Goal: Task Accomplishment & Management: Complete application form

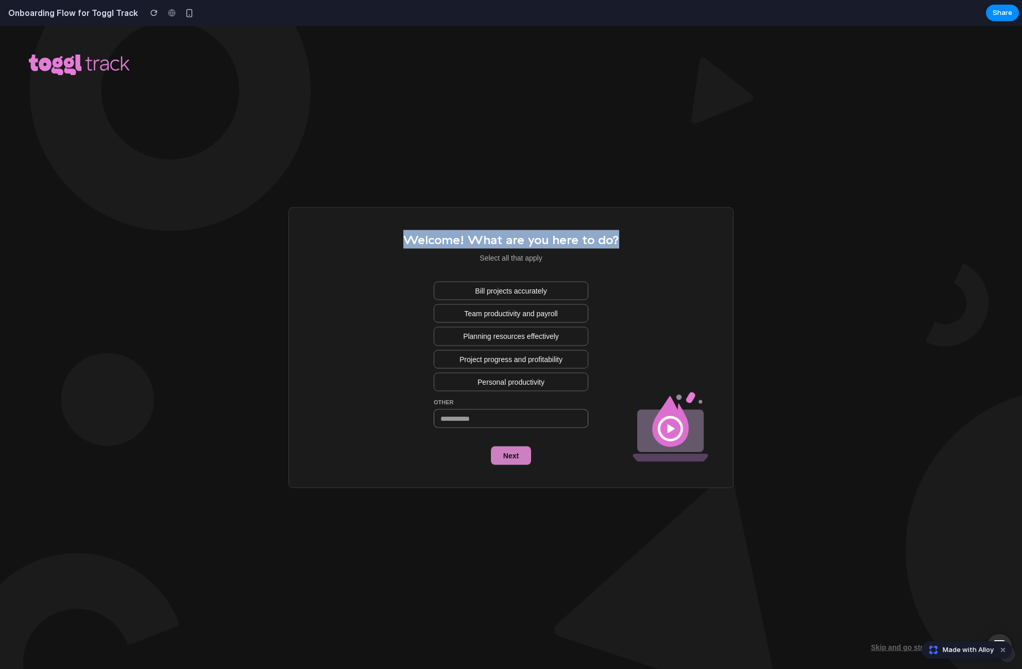
drag, startPoint x: 565, startPoint y: 264, endPoint x: 408, endPoint y: 241, distance: 158.4
click at [408, 241] on div "Welcome! What are you here to do? Select all that apply Bill projects accuratel…" at bounding box center [512, 347] width 216 height 234
click at [408, 241] on span "Welcome! What are you here to do?" at bounding box center [512, 239] width 216 height 15
drag, startPoint x: 420, startPoint y: 243, endPoint x: 642, endPoint y: 250, distance: 222.2
click at [642, 250] on div "Welcome! What are you here to do? Select all that apply Bill projects accuratel…" at bounding box center [511, 347] width 445 height 281
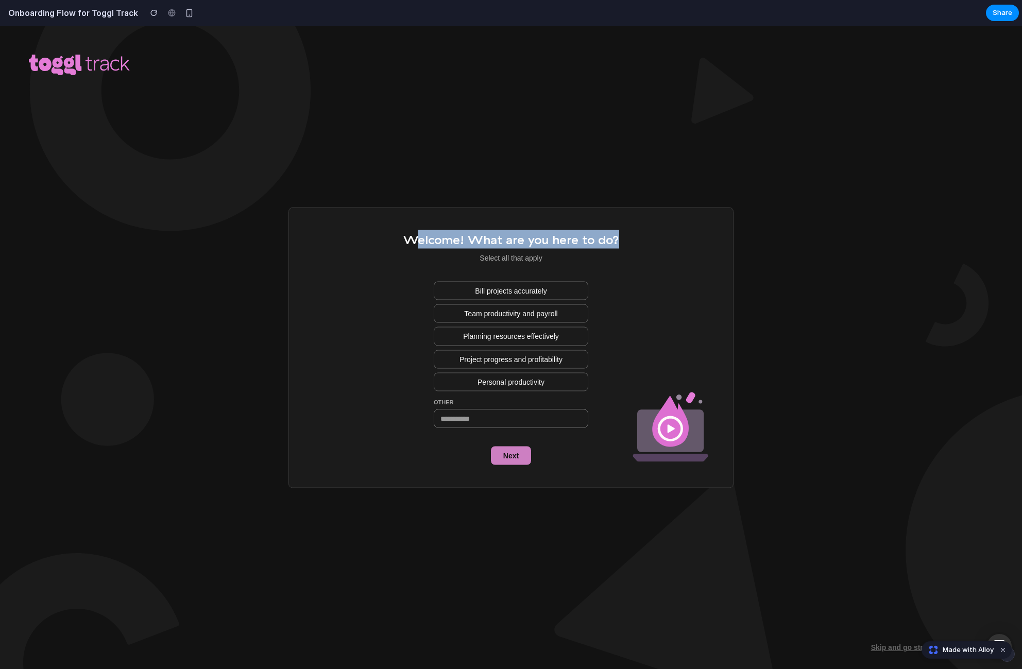
click at [632, 246] on div "Welcome! What are you here to do? Select all that apply Bill projects accuratel…" at bounding box center [511, 347] width 445 height 281
drag, startPoint x: 546, startPoint y: 247, endPoint x: 404, endPoint y: 243, distance: 142.8
click at [404, 243] on div "Welcome! What are you here to do? Select all that apply Bill projects accuratel…" at bounding box center [511, 347] width 445 height 281
click at [410, 242] on span "Welcome! What are you here to do?" at bounding box center [512, 239] width 216 height 15
click at [559, 294] on button "Bill projects accurately" at bounding box center [511, 291] width 155 height 19
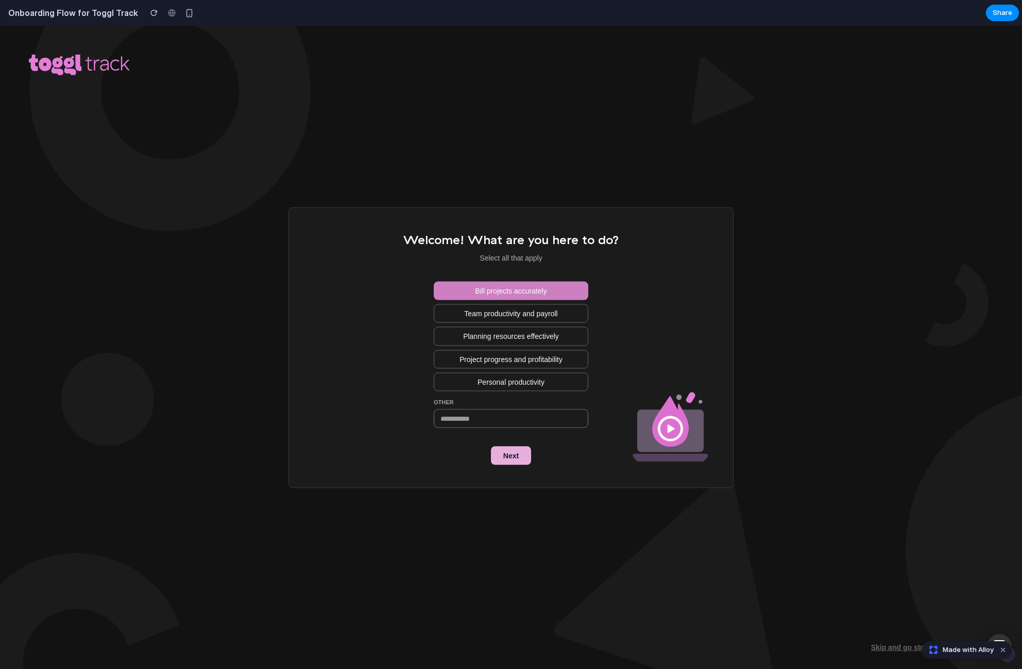
click at [514, 459] on span "Next" at bounding box center [510, 455] width 15 height 10
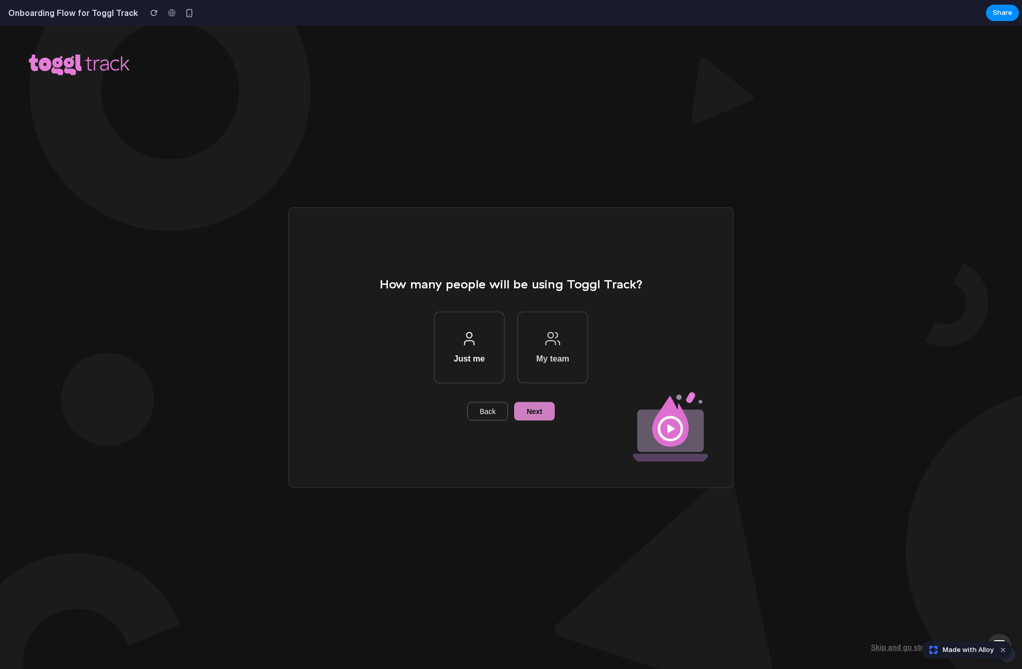
click at [550, 350] on button "My team" at bounding box center [552, 347] width 71 height 72
click at [539, 410] on span "Next" at bounding box center [534, 411] width 15 height 10
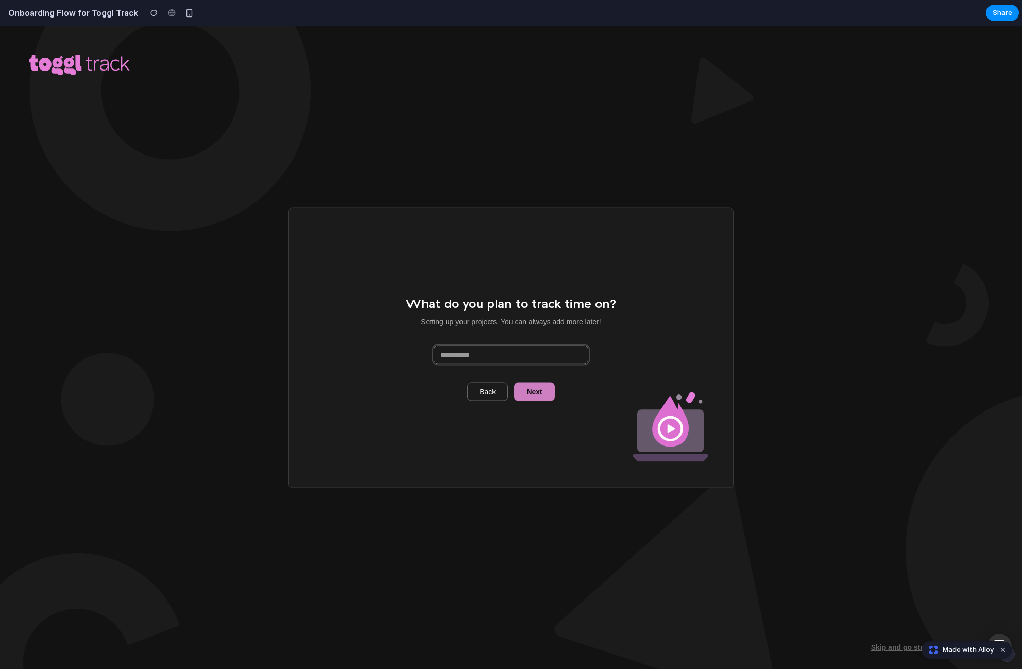
click at [507, 357] on input at bounding box center [511, 355] width 154 height 18
click at [483, 357] on input at bounding box center [511, 355] width 154 height 18
type input "******"
click at [526, 397] on button "Next" at bounding box center [534, 392] width 40 height 19
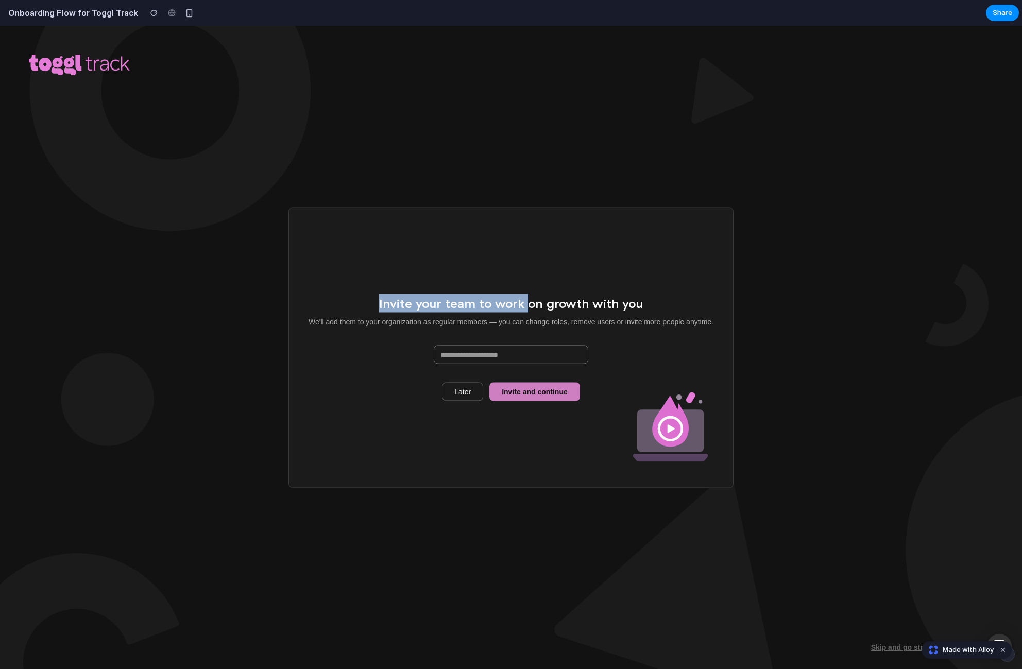
drag, startPoint x: 382, startPoint y: 308, endPoint x: 533, endPoint y: 305, distance: 151.6
click at [531, 305] on div "Invite your team to work on growth with you We'll add them to your organization…" at bounding box center [511, 310] width 405 height 33
drag, startPoint x: 539, startPoint y: 306, endPoint x: 584, endPoint y: 301, distance: 45.1
click at [584, 301] on span "Invite your team to work on growth with you" at bounding box center [511, 302] width 264 height 15
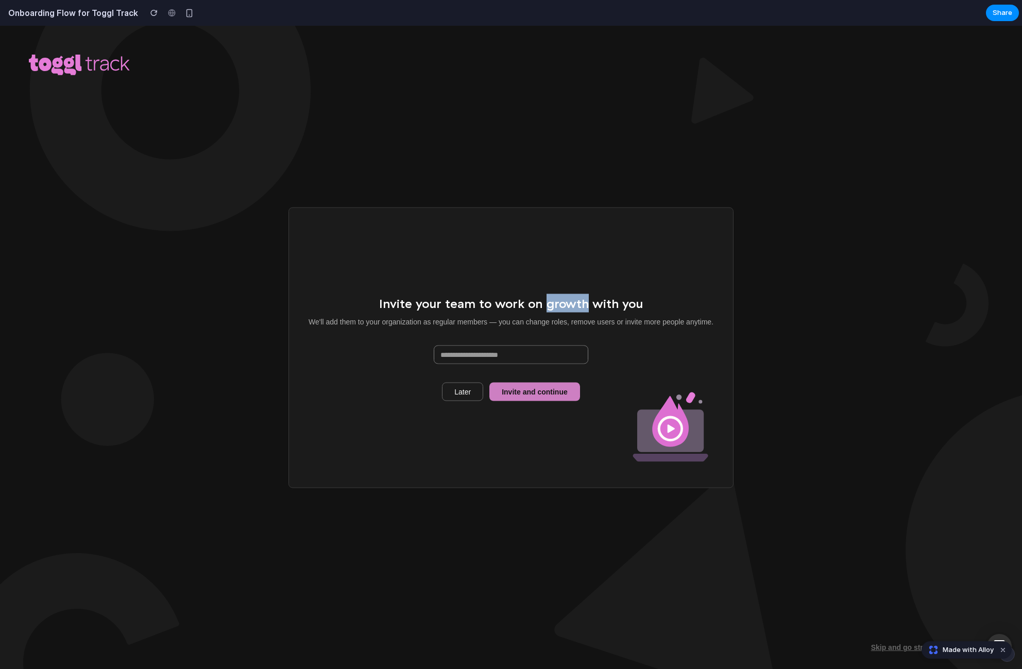
drag, startPoint x: 582, startPoint y: 303, endPoint x: 544, endPoint y: 304, distance: 37.6
click at [544, 304] on span "Invite your team to work on growth with you" at bounding box center [511, 302] width 264 height 15
click at [422, 304] on span "Invite your team to work on growth with you" at bounding box center [511, 302] width 264 height 15
click at [551, 304] on span "Invite your team to work on growth with you" at bounding box center [511, 302] width 264 height 15
drag, startPoint x: 558, startPoint y: 305, endPoint x: 607, endPoint y: 306, distance: 49.5
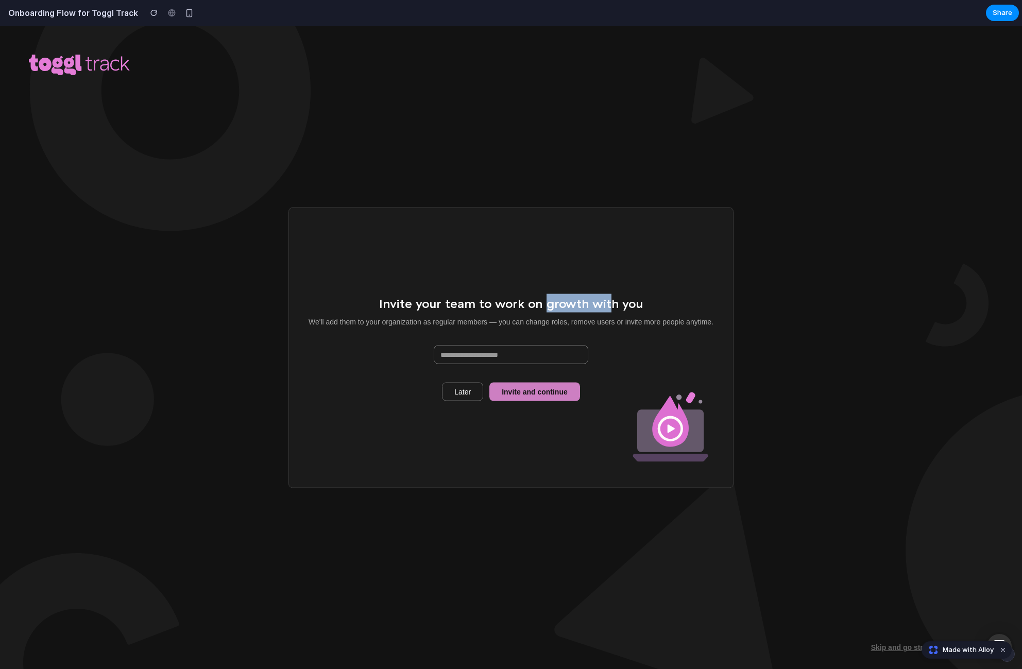
click at [607, 306] on span "Invite your team to work on growth with you" at bounding box center [511, 302] width 264 height 15
click at [649, 304] on div "Invite your team to work on growth with you We'll add them to your organization…" at bounding box center [511, 310] width 405 height 33
click at [517, 359] on input at bounding box center [511, 355] width 154 height 18
type input "*******"
click at [531, 397] on span "Invite and continue" at bounding box center [535, 392] width 66 height 10
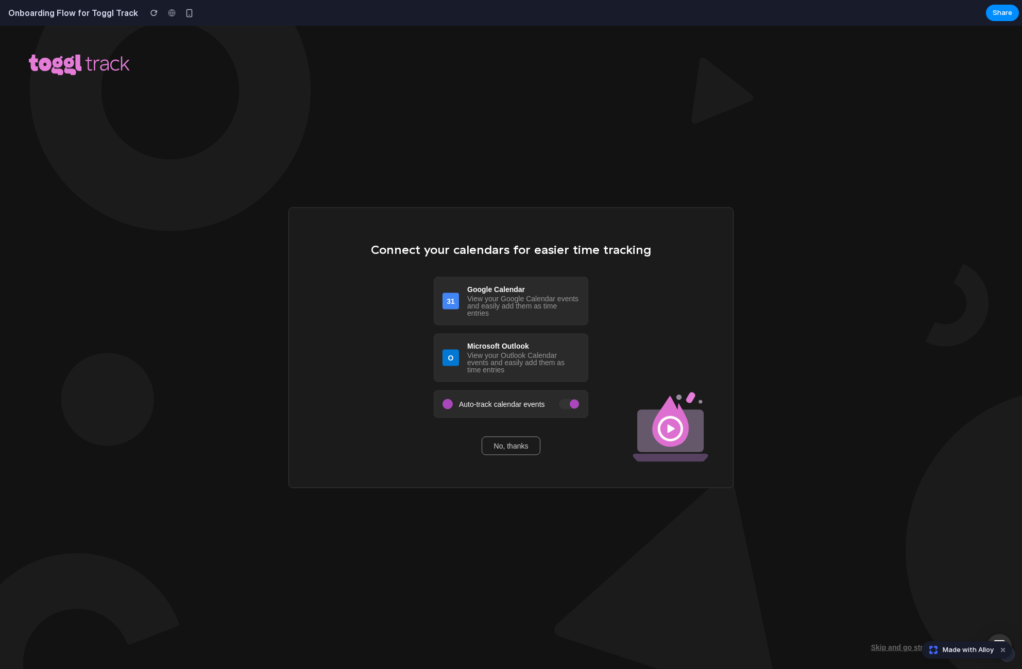
click at [523, 446] on span "No, thanks" at bounding box center [511, 446] width 35 height 10
click at [147, 16] on button "button" at bounding box center [153, 12] width 15 height 15
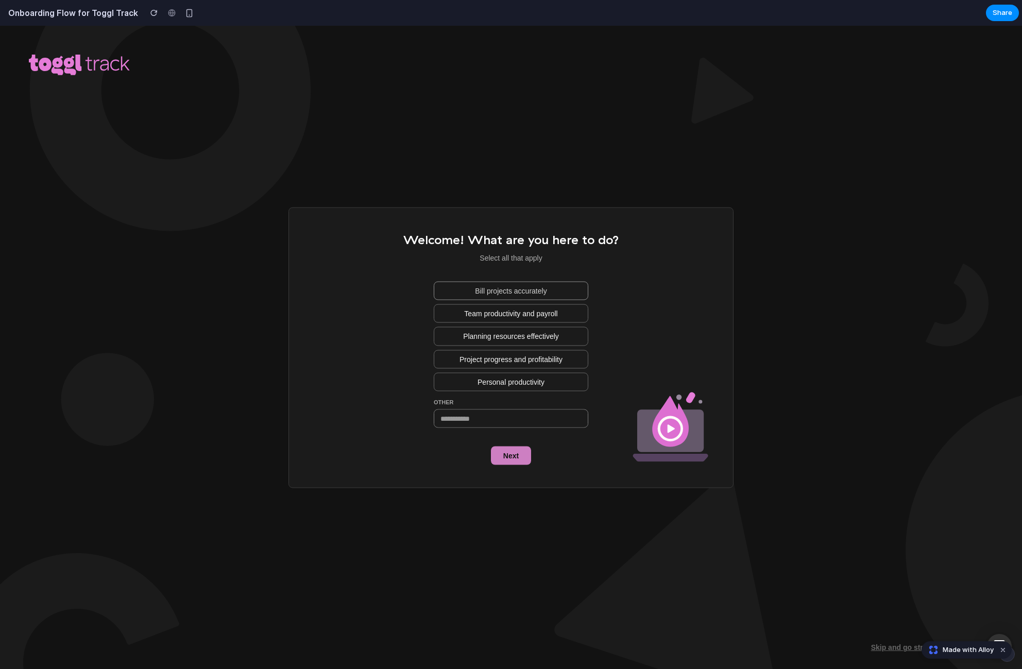
click at [515, 293] on span "Bill projects accurately" at bounding box center [511, 291] width 72 height 10
click at [513, 454] on span "Next" at bounding box center [510, 455] width 15 height 10
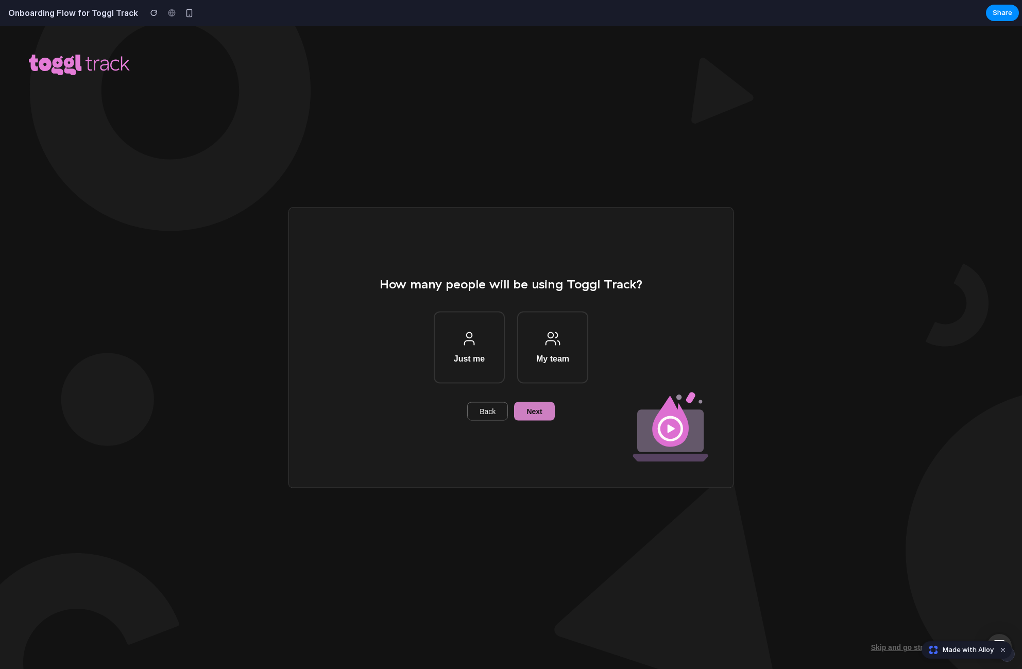
drag, startPoint x: 647, startPoint y: 285, endPoint x: 452, endPoint y: 293, distance: 195.0
click at [456, 294] on div "How many people will be using Toggl Track? Just me My team Back Next" at bounding box center [511, 347] width 445 height 281
click at [488, 413] on span "Back" at bounding box center [488, 411] width 16 height 10
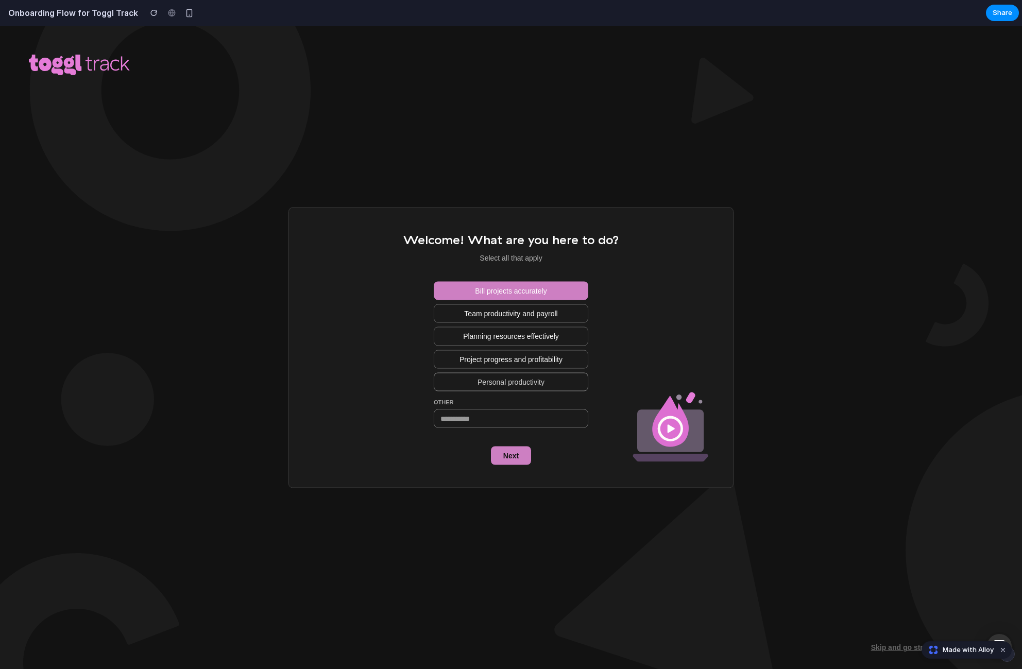
click at [548, 390] on button "Personal productivity" at bounding box center [511, 382] width 155 height 19
click at [532, 292] on span "Bill projects accurately" at bounding box center [511, 291] width 72 height 10
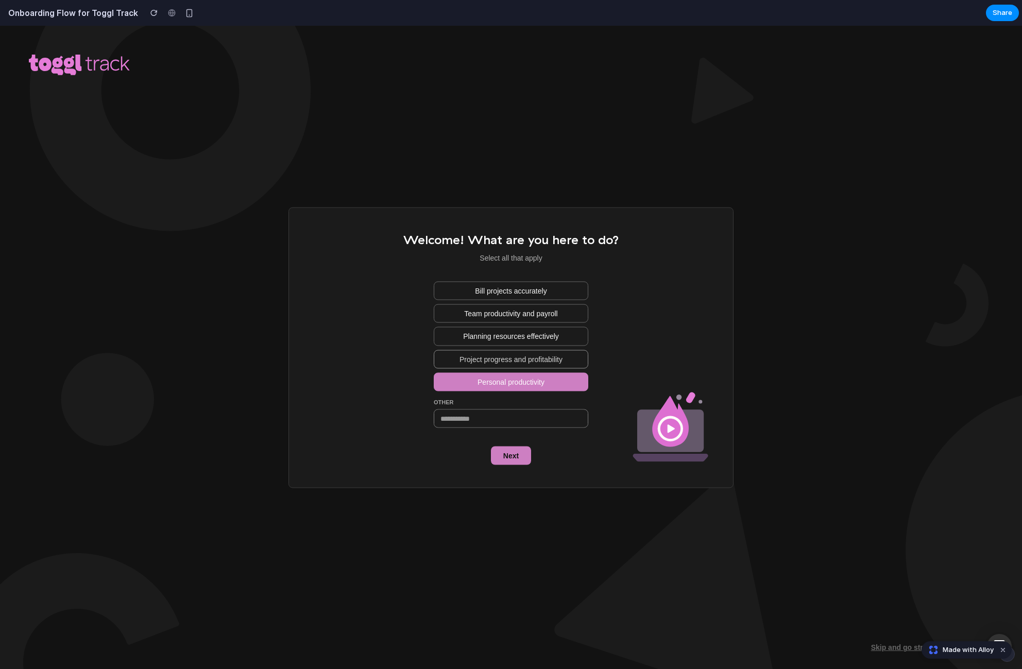
click at [525, 358] on span "Project progress and profitability" at bounding box center [511, 359] width 103 height 10
click at [530, 338] on span "Planning resources effectively" at bounding box center [511, 336] width 96 height 10
click at [525, 312] on span "Team productivity and payroll" at bounding box center [510, 314] width 93 height 10
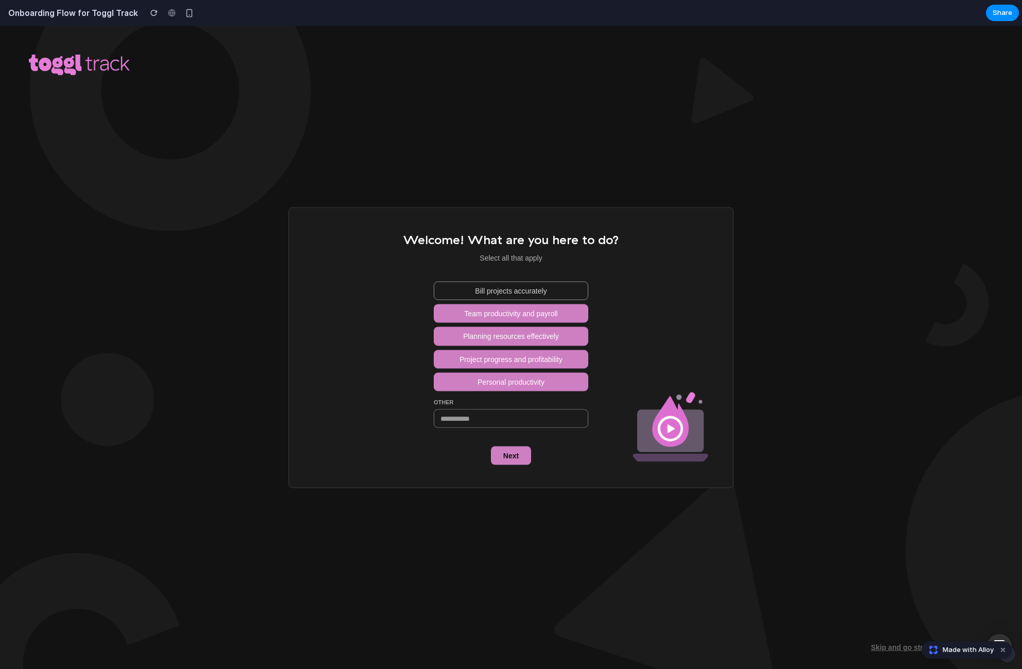
click at [523, 296] on button "Bill projects accurately" at bounding box center [511, 291] width 155 height 19
click at [510, 378] on span "Personal productivity" at bounding box center [511, 382] width 67 height 10
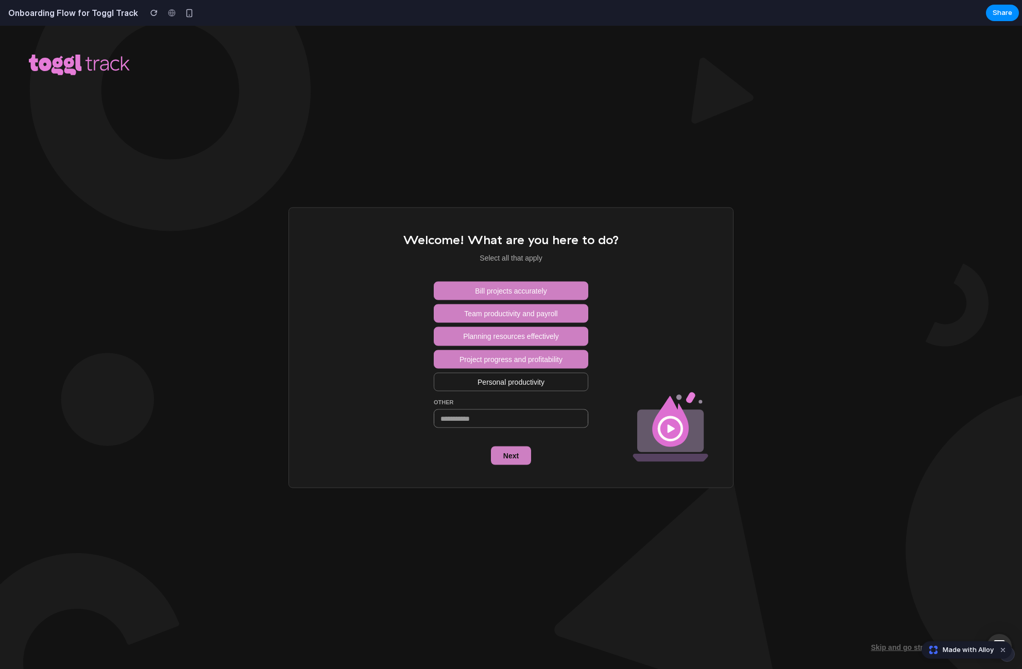
click at [511, 352] on button "Project progress and profitability" at bounding box center [511, 359] width 155 height 19
click at [510, 332] on span "Planning resources effectively" at bounding box center [511, 336] width 96 height 10
click at [511, 313] on span "Team productivity and payroll" at bounding box center [510, 314] width 93 height 10
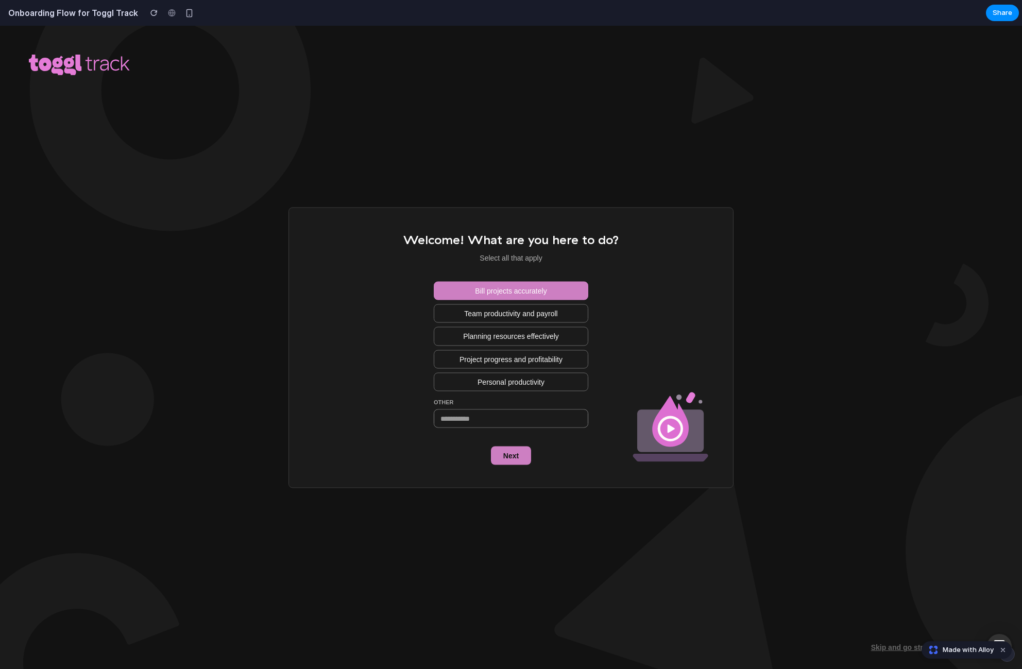
click at [511, 302] on div "Bill projects accurately Team productivity and payroll Planning resources effec…" at bounding box center [511, 355] width 155 height 146
click at [511, 299] on button "Bill projects accurately" at bounding box center [511, 291] width 155 height 19
click at [512, 310] on span "Team productivity and payroll" at bounding box center [510, 314] width 93 height 10
click at [511, 327] on div "Bill projects accurately Team productivity and payroll Planning resources effec…" at bounding box center [511, 355] width 155 height 146
click at [509, 351] on button "Project progress and profitability" at bounding box center [511, 359] width 155 height 19
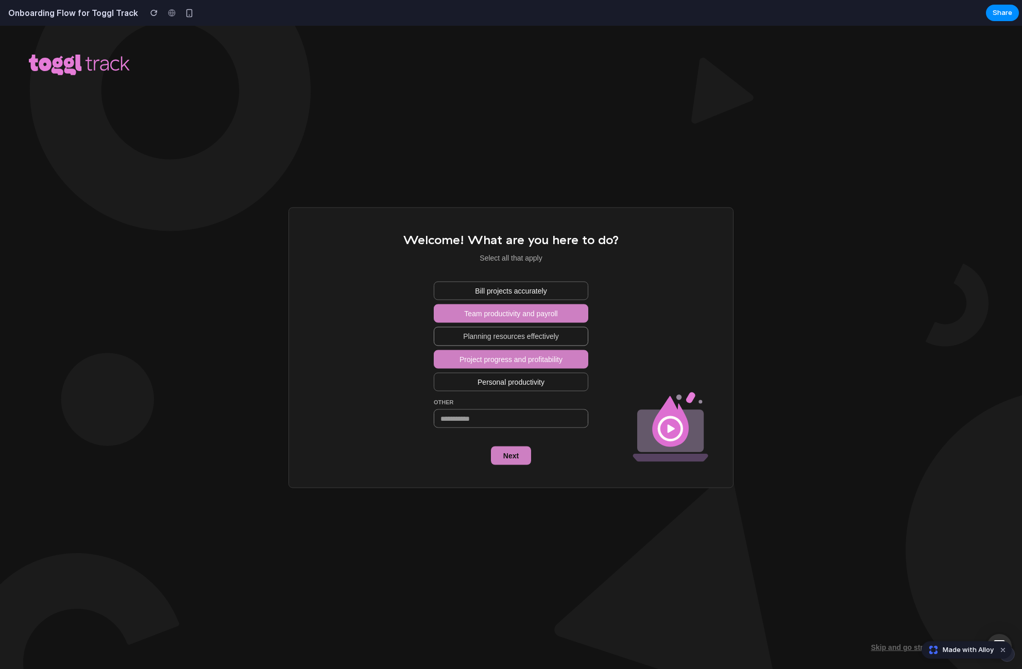
click at [512, 340] on span "Planning resources effectively" at bounding box center [511, 336] width 96 height 10
click at [522, 270] on div "Welcome! What are you here to do? Select all that apply Bill projects accuratel…" at bounding box center [512, 347] width 216 height 234
click at [521, 287] on span "Bill projects accurately" at bounding box center [511, 291] width 72 height 10
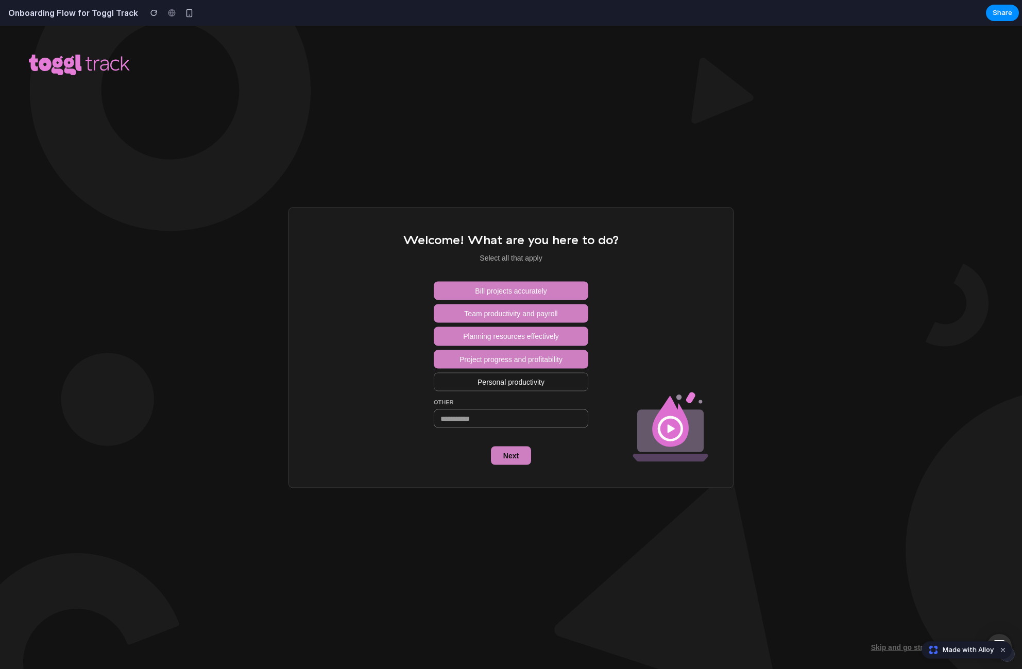
click at [518, 309] on span "Team productivity and payroll" at bounding box center [510, 314] width 93 height 10
click at [511, 343] on button "Planning resources effectively" at bounding box center [511, 336] width 155 height 19
click at [510, 357] on span "Project progress and profitability" at bounding box center [511, 359] width 103 height 10
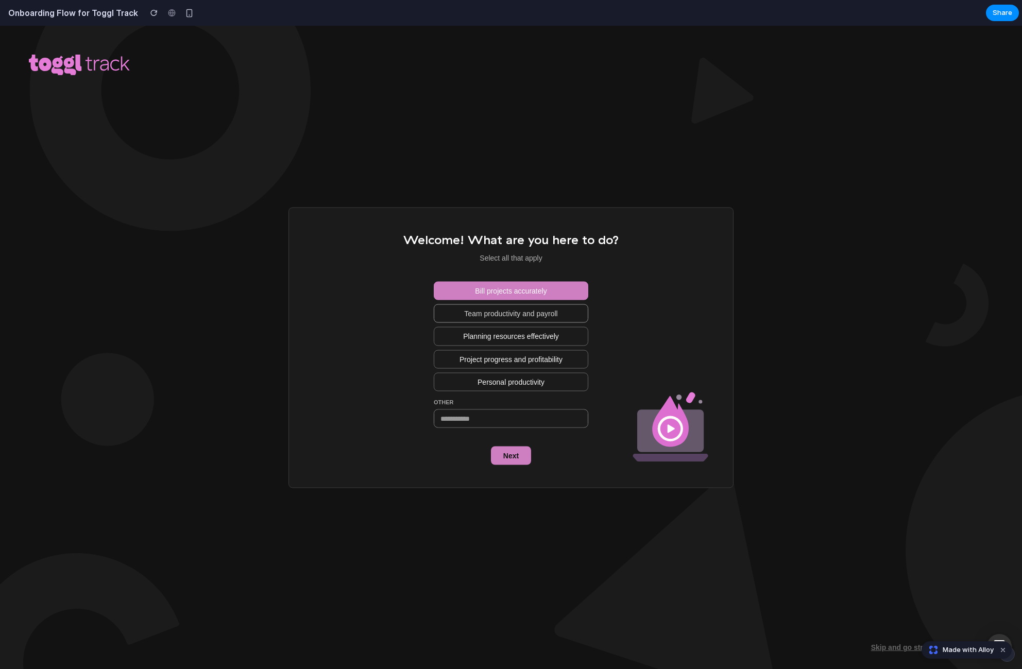
click at [516, 305] on button "Team productivity and payroll" at bounding box center [511, 314] width 155 height 19
click at [517, 296] on span "Bill projects accurately" at bounding box center [511, 291] width 72 height 10
click at [516, 312] on span "Team productivity and payroll" at bounding box center [510, 314] width 93 height 10
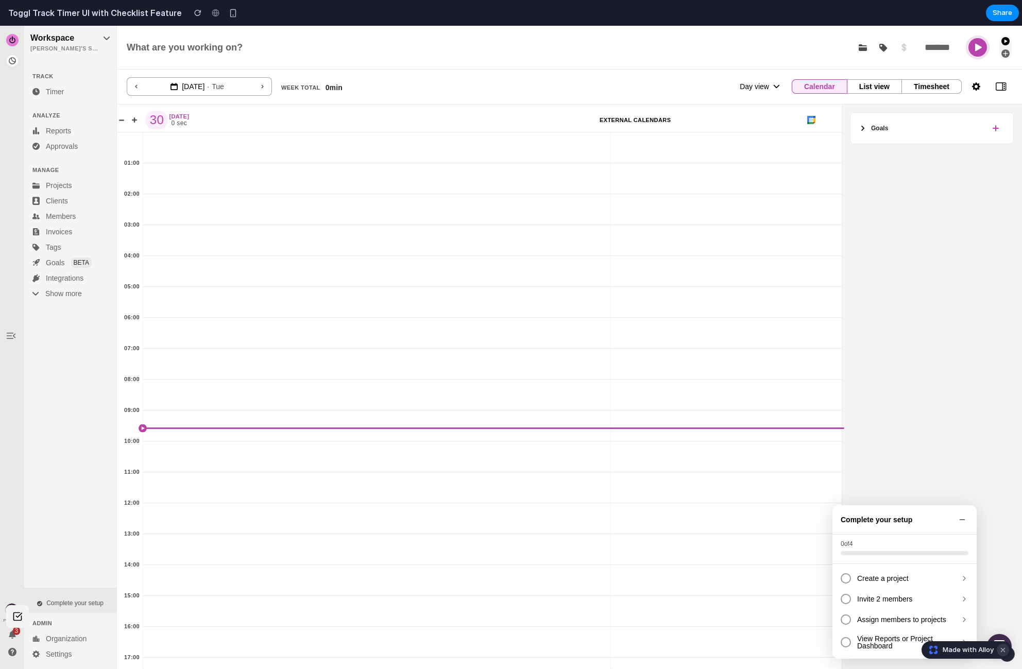
click at [813, 464] on button "Dismiss watermark" at bounding box center [1003, 650] width 12 height 12
click at [813, 464] on div at bounding box center [846, 579] width 10 height 10
click at [813, 464] on div at bounding box center [846, 599] width 10 height 10
click at [813, 464] on icon at bounding box center [846, 599] width 6 height 5
click at [813, 464] on div at bounding box center [846, 599] width 10 height 10
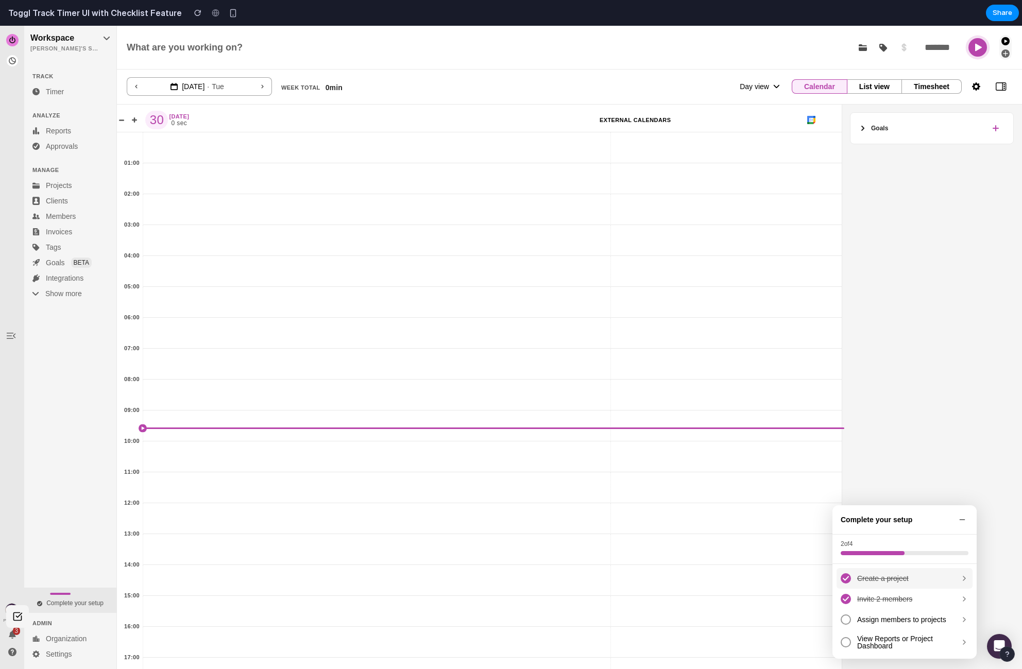
click at [813, 464] on icon at bounding box center [965, 579] width 2 height 4
click at [813, 464] on icon at bounding box center [965, 579] width 8 height 8
click at [813, 464] on div at bounding box center [846, 620] width 10 height 10
click at [813, 464] on div at bounding box center [846, 642] width 10 height 10
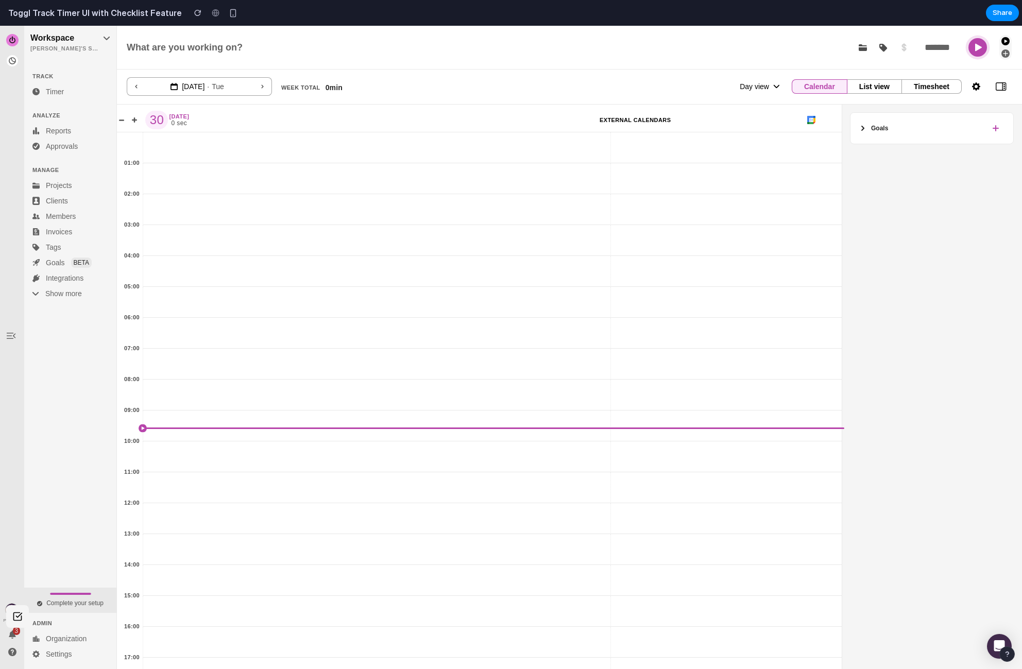
click at [79, 464] on div "TRACK Timer ANALYZE Reports Approvals MANAGE Projects Clients Members Invoices …" at bounding box center [71, 325] width 95 height 531
click at [72, 464] on button "Complete your setup" at bounding box center [70, 600] width 92 height 25
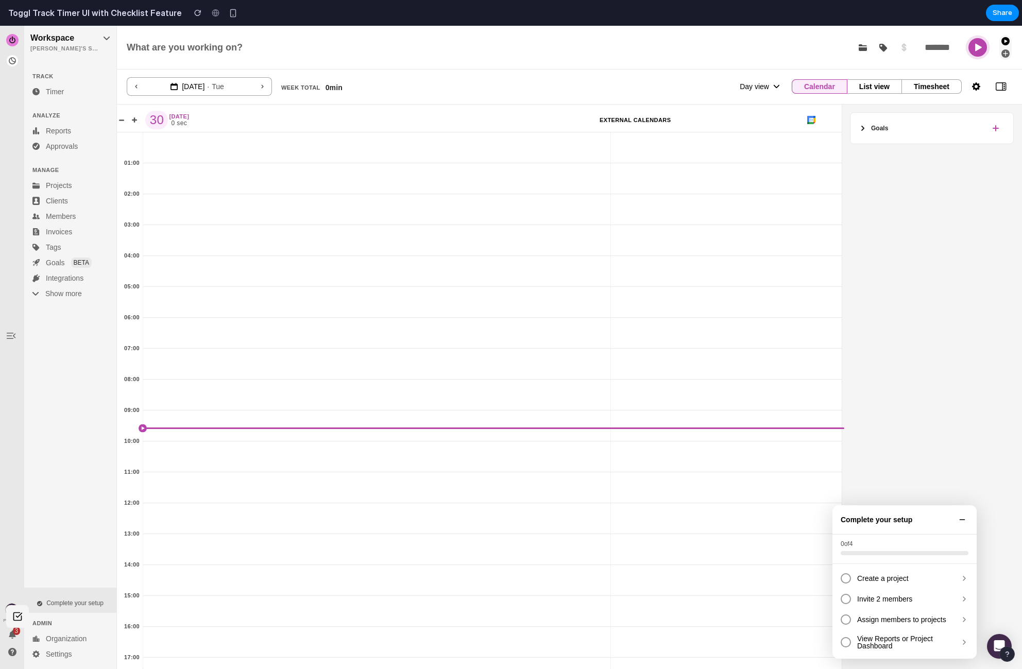
click at [813, 464] on icon at bounding box center [963, 520] width 8 height 8
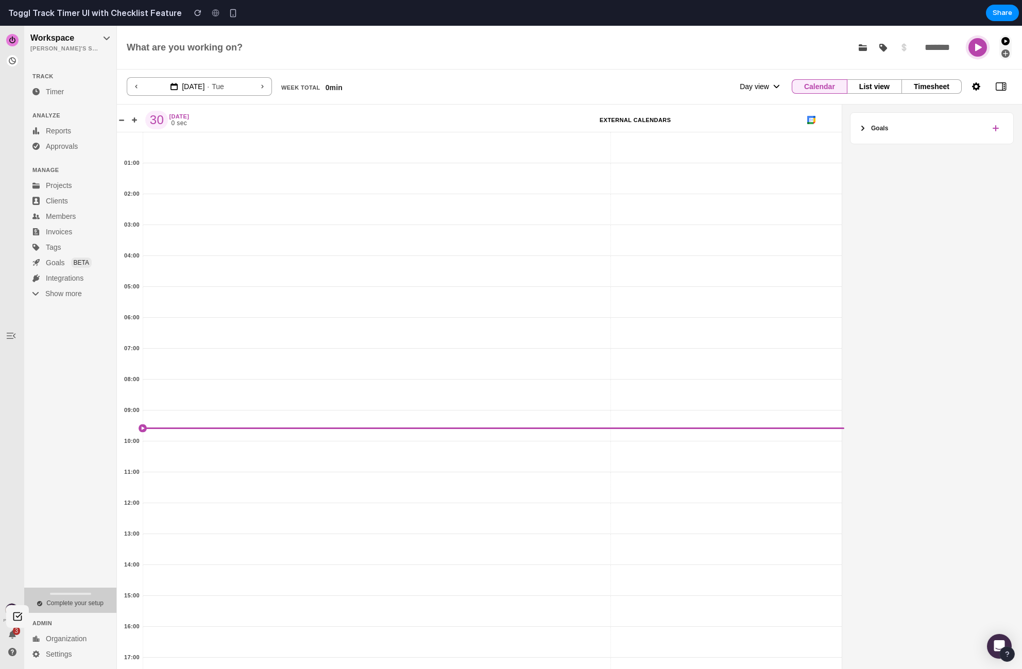
click at [82, 464] on button "Complete your setup" at bounding box center [70, 600] width 92 height 25
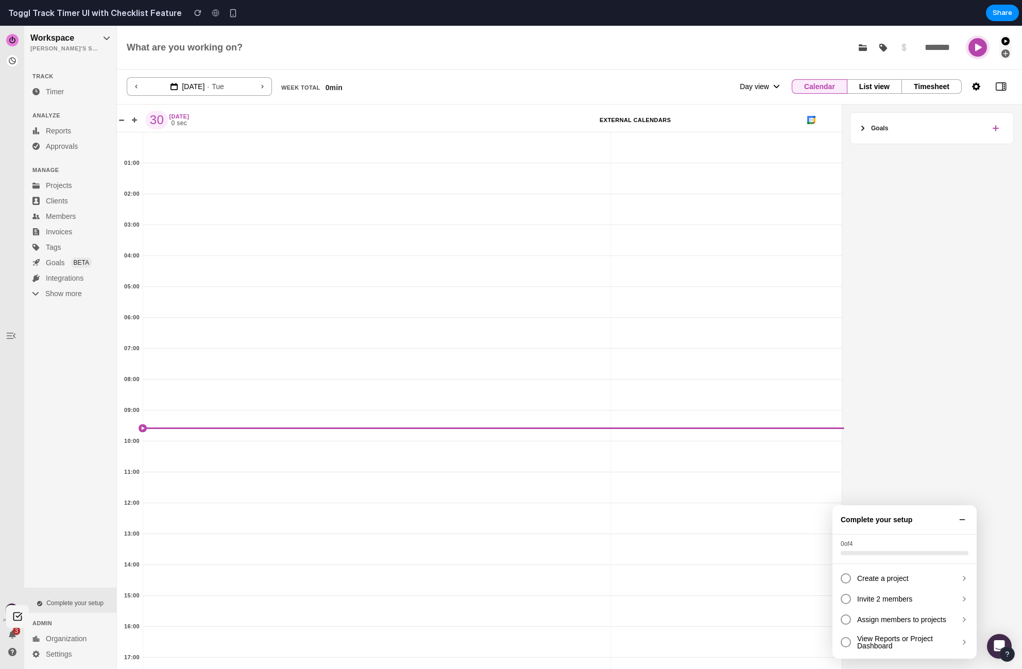
click at [813, 464] on icon at bounding box center [963, 520] width 8 height 8
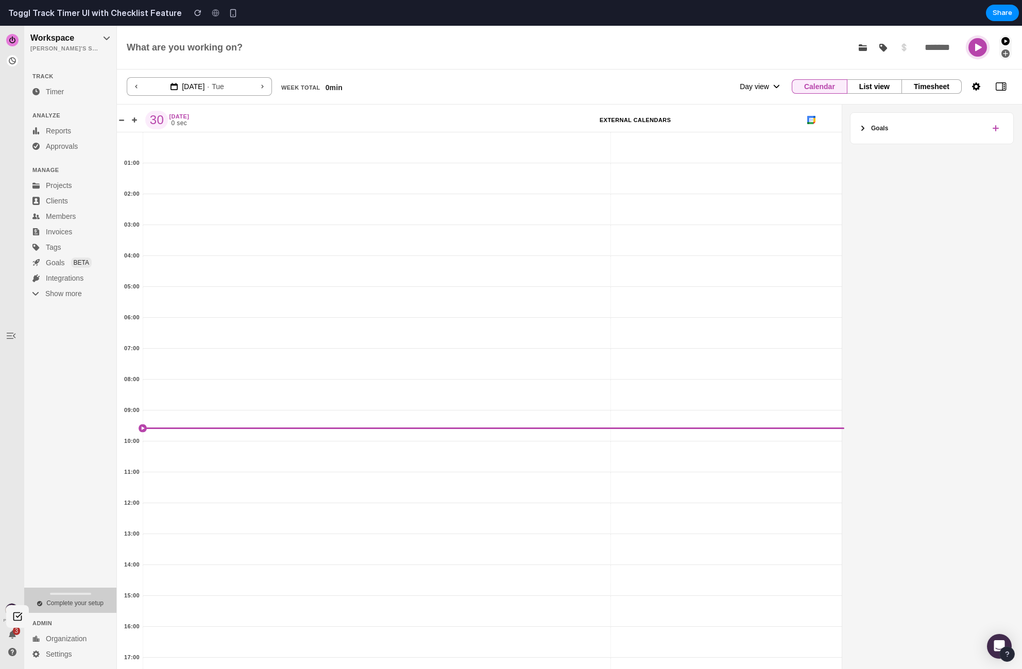
click at [59, 464] on span "Complete your setup" at bounding box center [74, 603] width 57 height 7
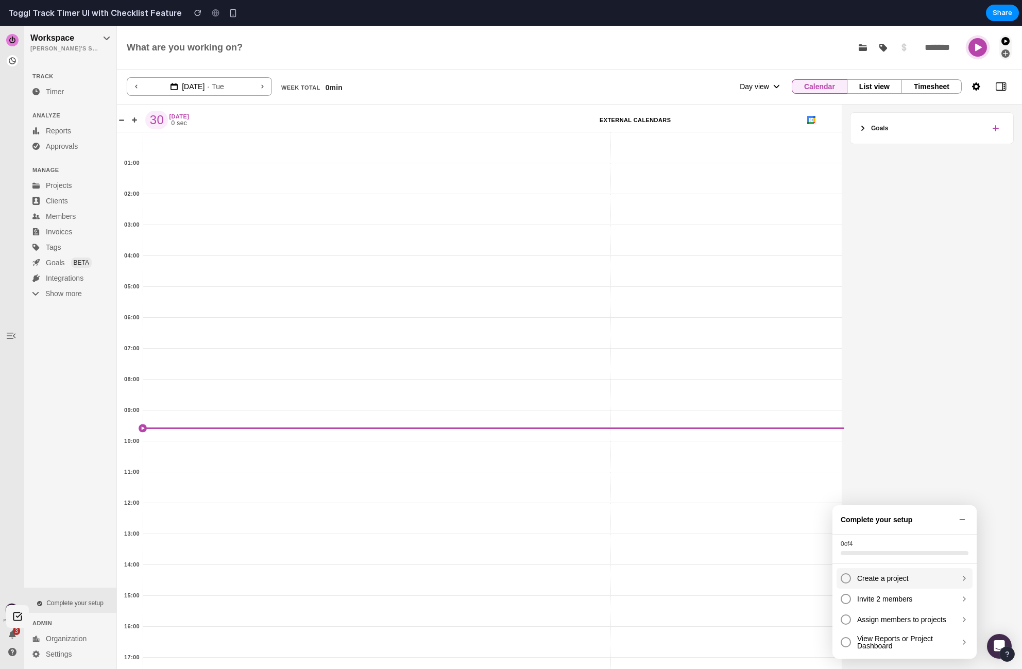
click at [813, 464] on div at bounding box center [846, 579] width 10 height 10
click at [813, 464] on div at bounding box center [846, 599] width 10 height 10
click at [813, 464] on icon at bounding box center [962, 520] width 5 height 0
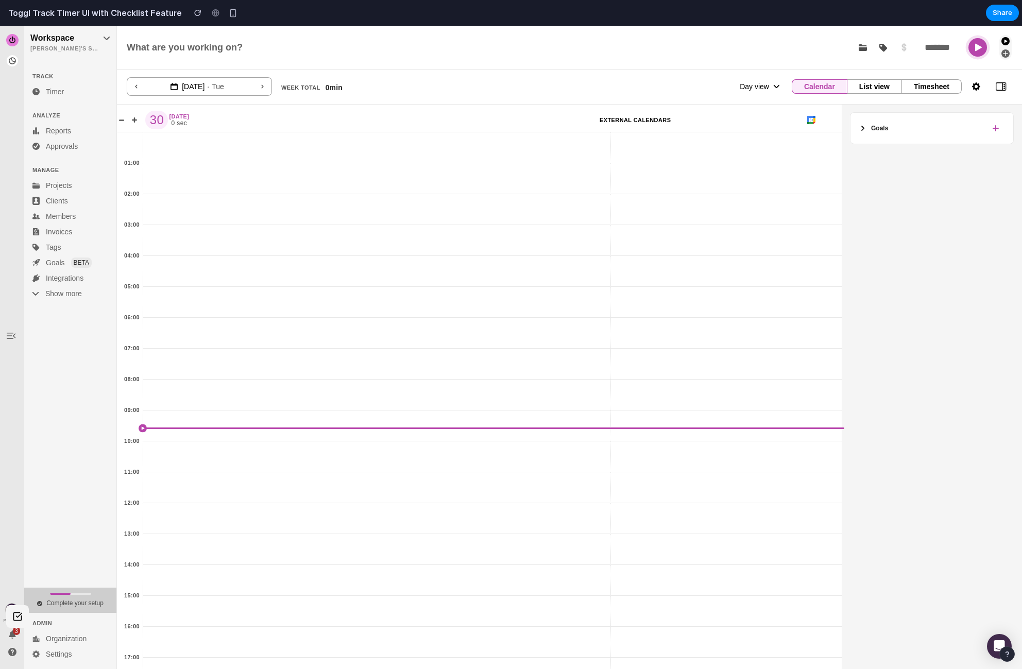
click at [78, 464] on button "Complete your setup" at bounding box center [70, 600] width 92 height 25
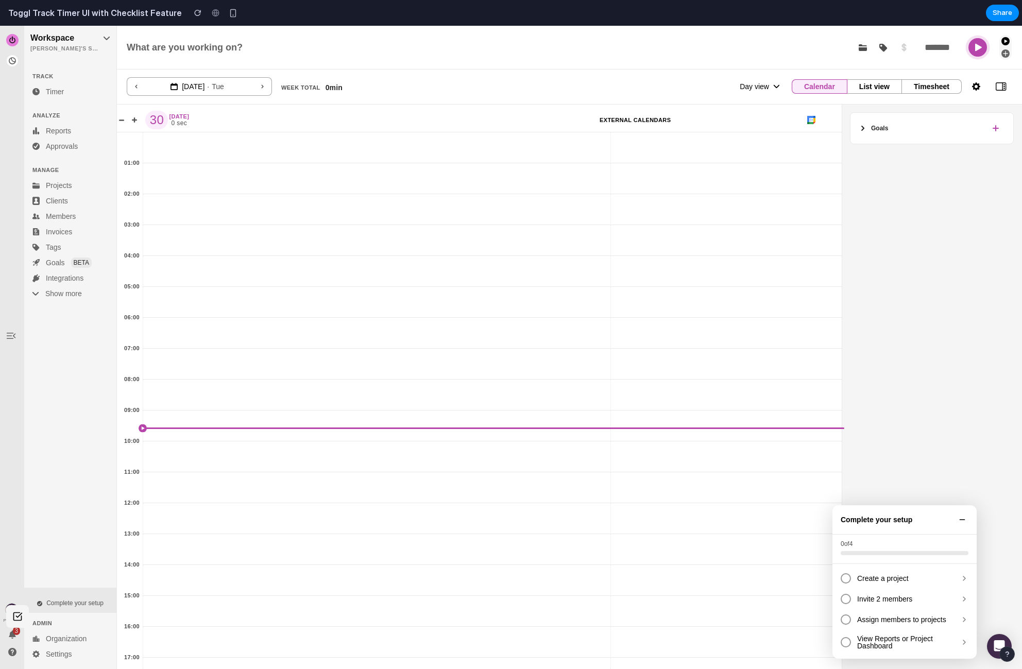
click at [813, 464] on icon at bounding box center [962, 520] width 5 height 0
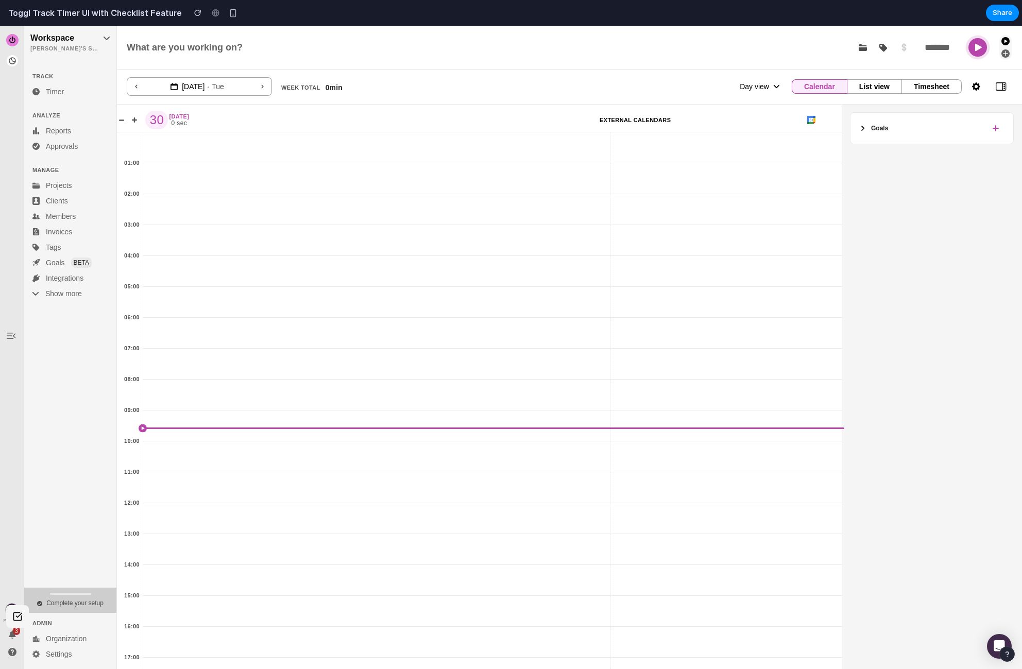
click at [64, 464] on span "Complete your setup" at bounding box center [74, 603] width 57 height 7
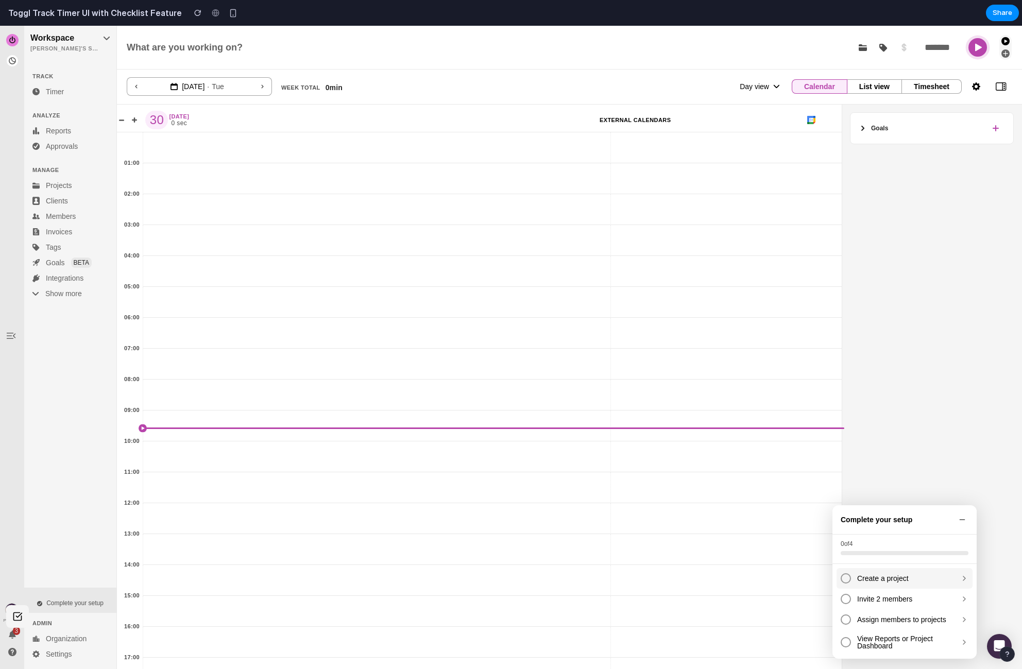
click at [813, 464] on div "Create a project" at bounding box center [905, 578] width 136 height 21
click at [813, 464] on div "Invite 2 members" at bounding box center [905, 599] width 136 height 21
click at [813, 464] on span "Assign members to projects" at bounding box center [906, 619] width 97 height 7
click at [813, 464] on span "View Reports or Project Dashboard" at bounding box center [906, 642] width 97 height 14
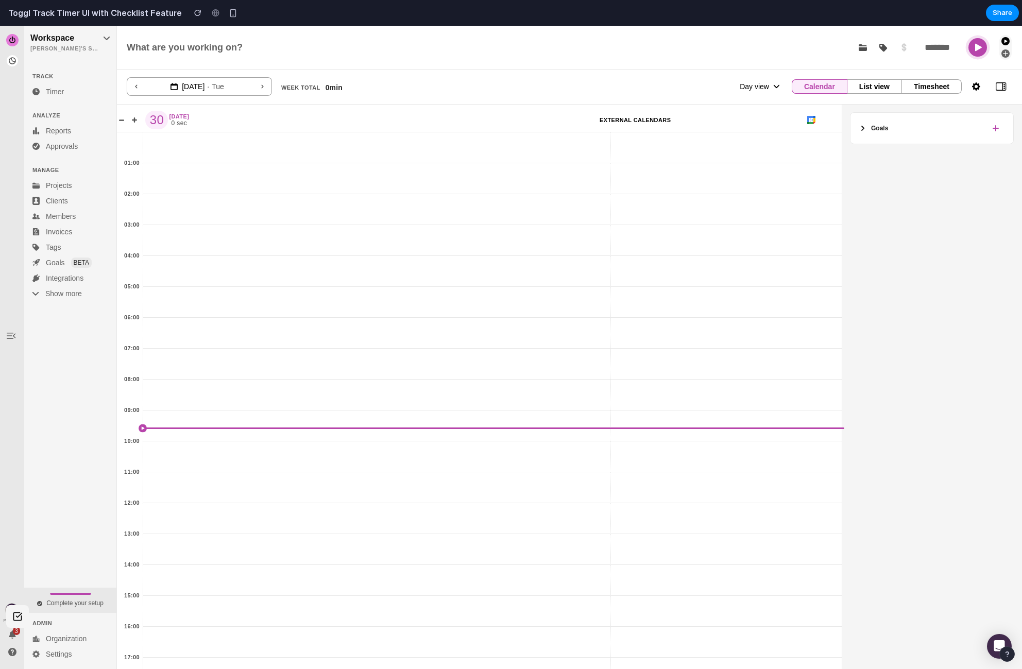
click at [103, 379] on div "TRACK Timer ANALYZE Reports Approvals MANAGE Projects Clients Members Invoices …" at bounding box center [71, 325] width 95 height 531
